Goal: Task Accomplishment & Management: Manage account settings

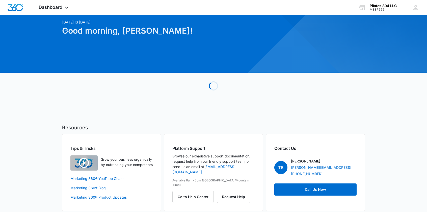
scroll to position [23, 0]
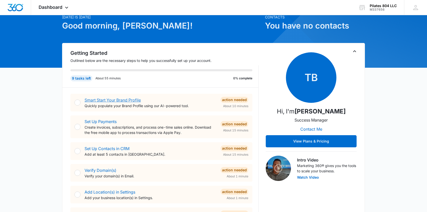
click at [104, 98] on link "Smart Start Your Brand Profile" at bounding box center [112, 99] width 56 height 5
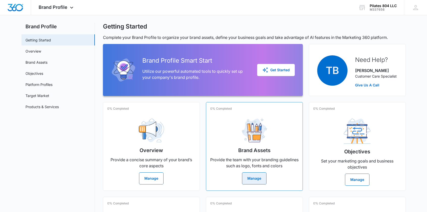
scroll to position [25, 0]
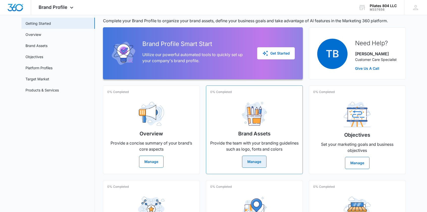
click at [253, 161] on button "Manage" at bounding box center [254, 161] width 24 height 12
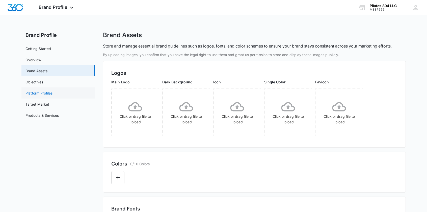
click at [41, 94] on link "Platform Profiles" at bounding box center [38, 92] width 27 height 5
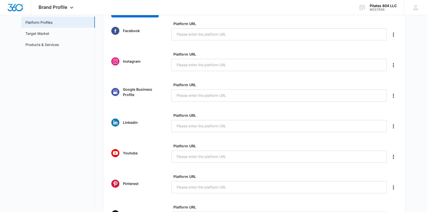
scroll to position [76, 0]
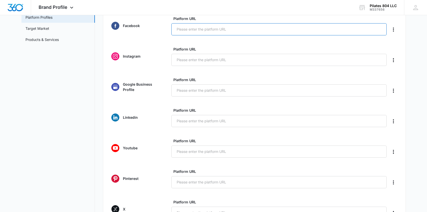
click at [184, 33] on input "Platform URL" at bounding box center [278, 29] width 215 height 12
click at [182, 27] on input "Platform URL" at bounding box center [278, 29] width 215 height 12
paste input "[URL][DOMAIN_NAME]"
type input "[URL][DOMAIN_NAME]"
click at [189, 62] on input "Platform URL" at bounding box center [278, 60] width 215 height 12
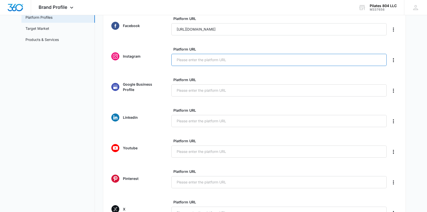
paste input "[URL][DOMAIN_NAME]"
type input "[URL][DOMAIN_NAME]"
click at [187, 92] on input "Platform URL" at bounding box center [278, 90] width 215 height 12
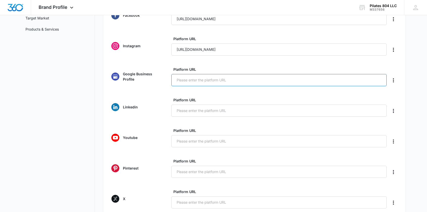
scroll to position [63, 0]
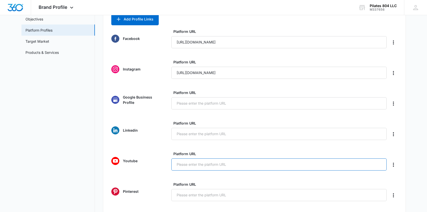
click at [181, 165] on input "Platform URL" at bounding box center [278, 164] width 215 height 12
paste input "[URL][DOMAIN_NAME]"
type input "[URL][DOMAIN_NAME]"
click at [263, 178] on form "Facebook Platform URL [URL][DOMAIN_NAME] Instagram Platform URL [URL][DOMAIN_NA…" at bounding box center [254, 172] width 286 height 287
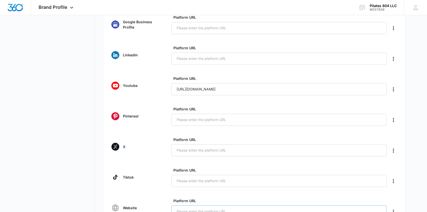
scroll to position [164, 0]
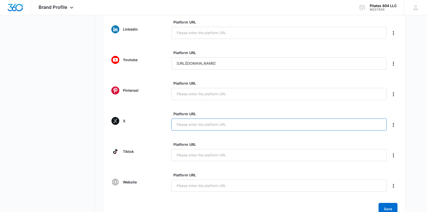
click at [186, 125] on input "Platform URL" at bounding box center [278, 124] width 215 height 12
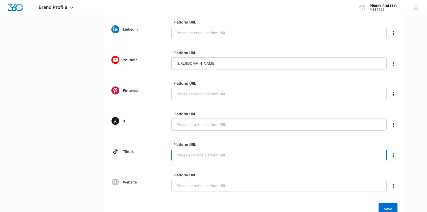
click at [195, 155] on input "Platform URL" at bounding box center [278, 155] width 215 height 12
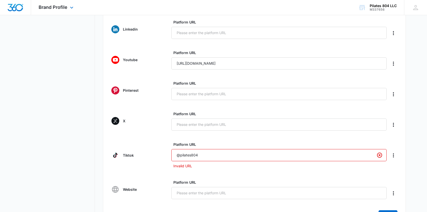
type input "@pilates804"
drag, startPoint x: 201, startPoint y: 157, endPoint x: 152, endPoint y: 157, distance: 48.9
click at [152, 157] on div "Tiktok Platform URL @pilates804 Invalid URL" at bounding box center [254, 155] width 286 height 27
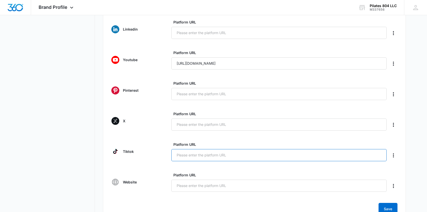
paste input "[URL][DOMAIN_NAME]"
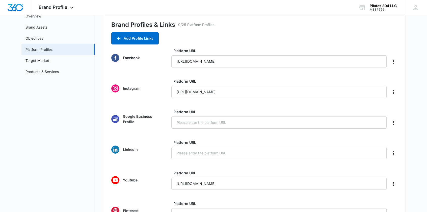
scroll to position [38, 0]
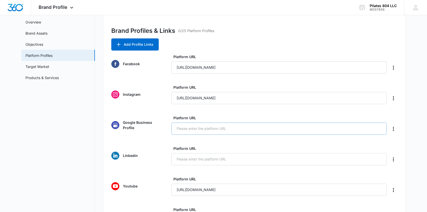
type input "[URL][DOMAIN_NAME]"
click at [183, 129] on input "Platform URL" at bounding box center [278, 128] width 215 height 12
paste input "[DOMAIN_NAME]"
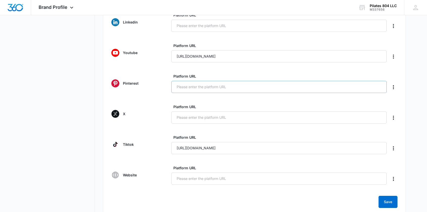
scroll to position [189, 0]
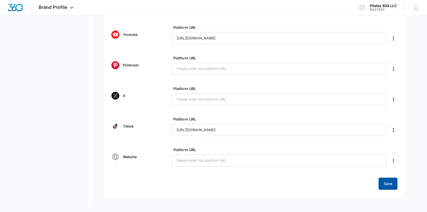
type input "[DOMAIN_NAME]"
click at [385, 183] on button "Save" at bounding box center [387, 183] width 19 height 12
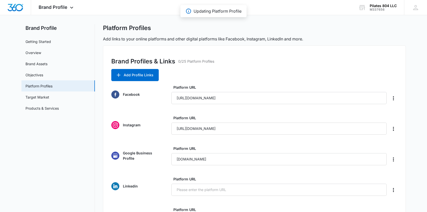
scroll to position [0, 0]
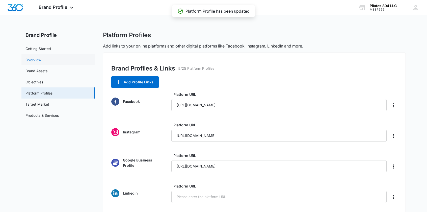
click at [30, 61] on link "Overview" at bounding box center [33, 59] width 16 height 5
